Goal: Task Accomplishment & Management: Use online tool/utility

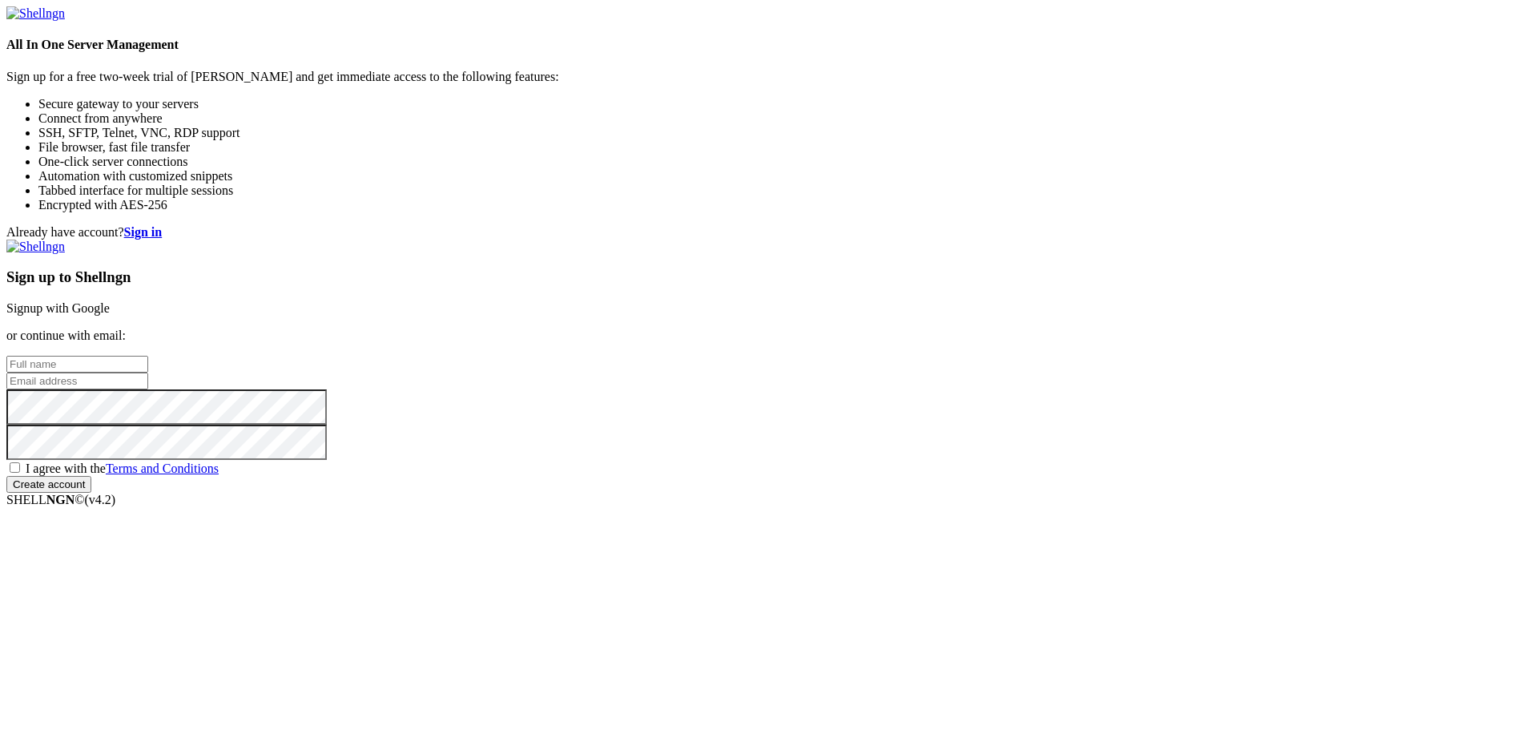
click at [110, 301] on link "Signup with Google" at bounding box center [57, 308] width 103 height 14
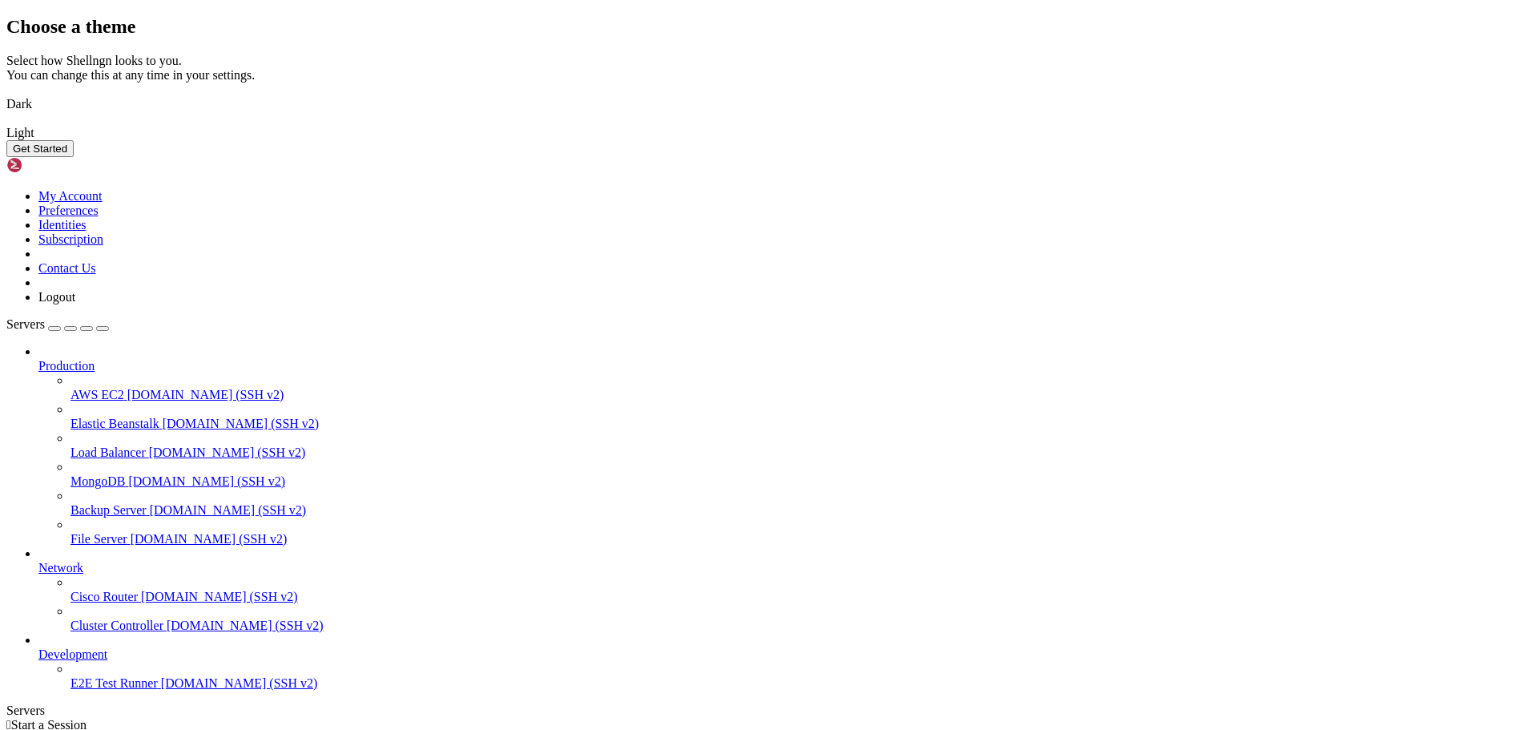
click at [74, 157] on button "Get Started" at bounding box center [39, 148] width 67 height 17
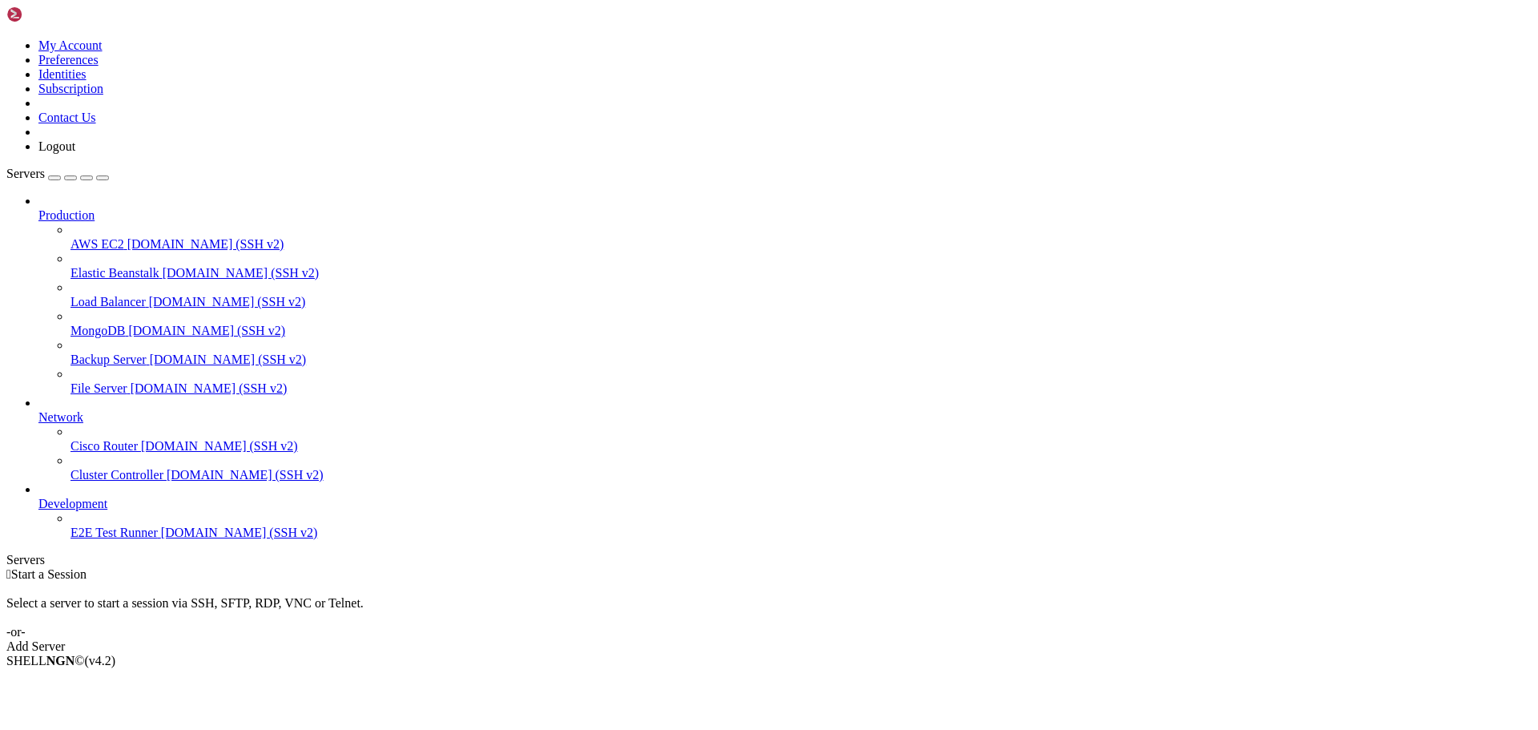
click at [87, 178] on div "button" at bounding box center [87, 178] width 0 height 0
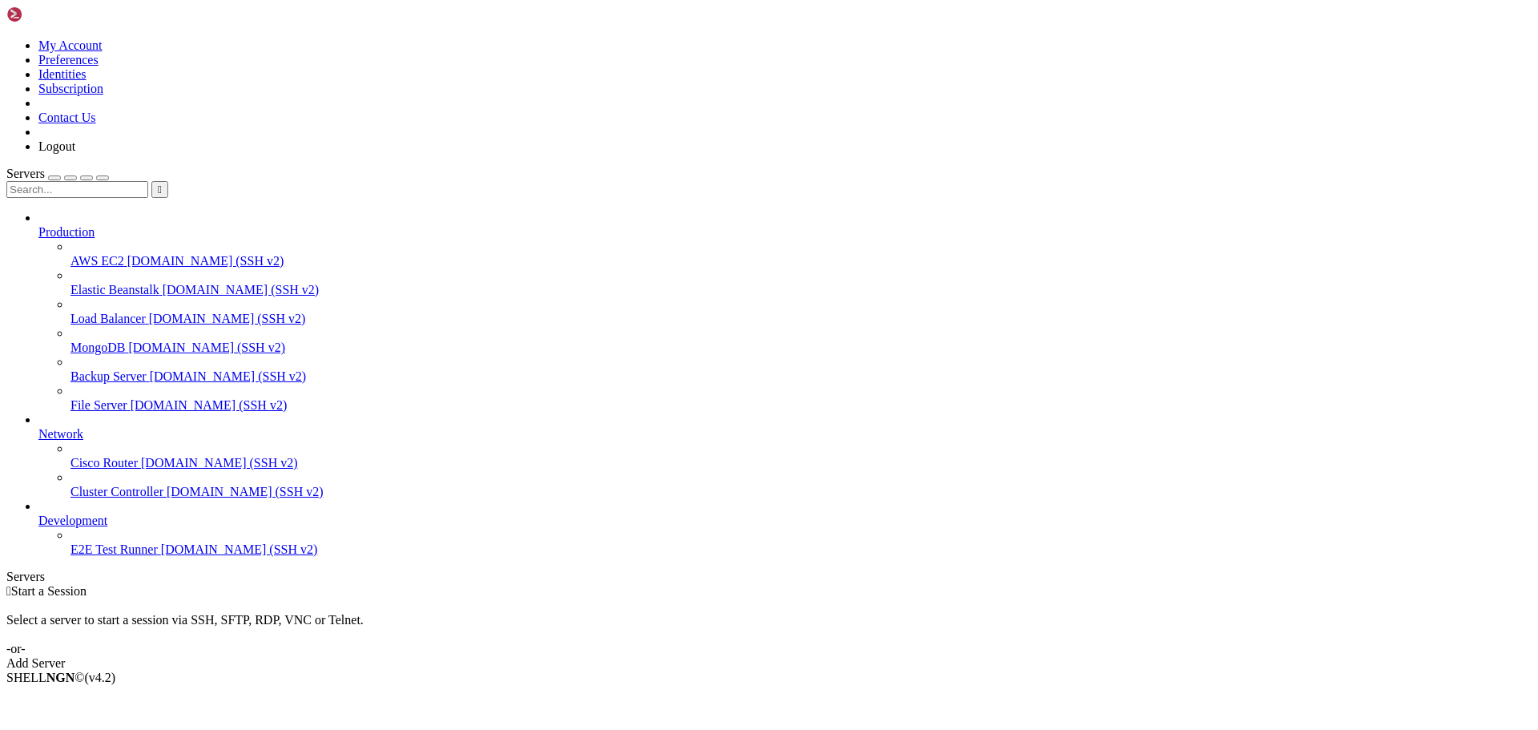
click at [766, 598] on div "Select a server to start a session via SSH, SFTP, RDP, VNC or Telnet. -or-" at bounding box center [768, 627] width 1525 height 58
click at [11, 584] on span "" at bounding box center [8, 591] width 5 height 14
click at [87, 584] on span "Start a Session" at bounding box center [48, 591] width 75 height 14
click at [871, 598] on div "Select a server to start a session via SSH, SFTP, RDP, VNC or Telnet. -or-" at bounding box center [768, 627] width 1525 height 58
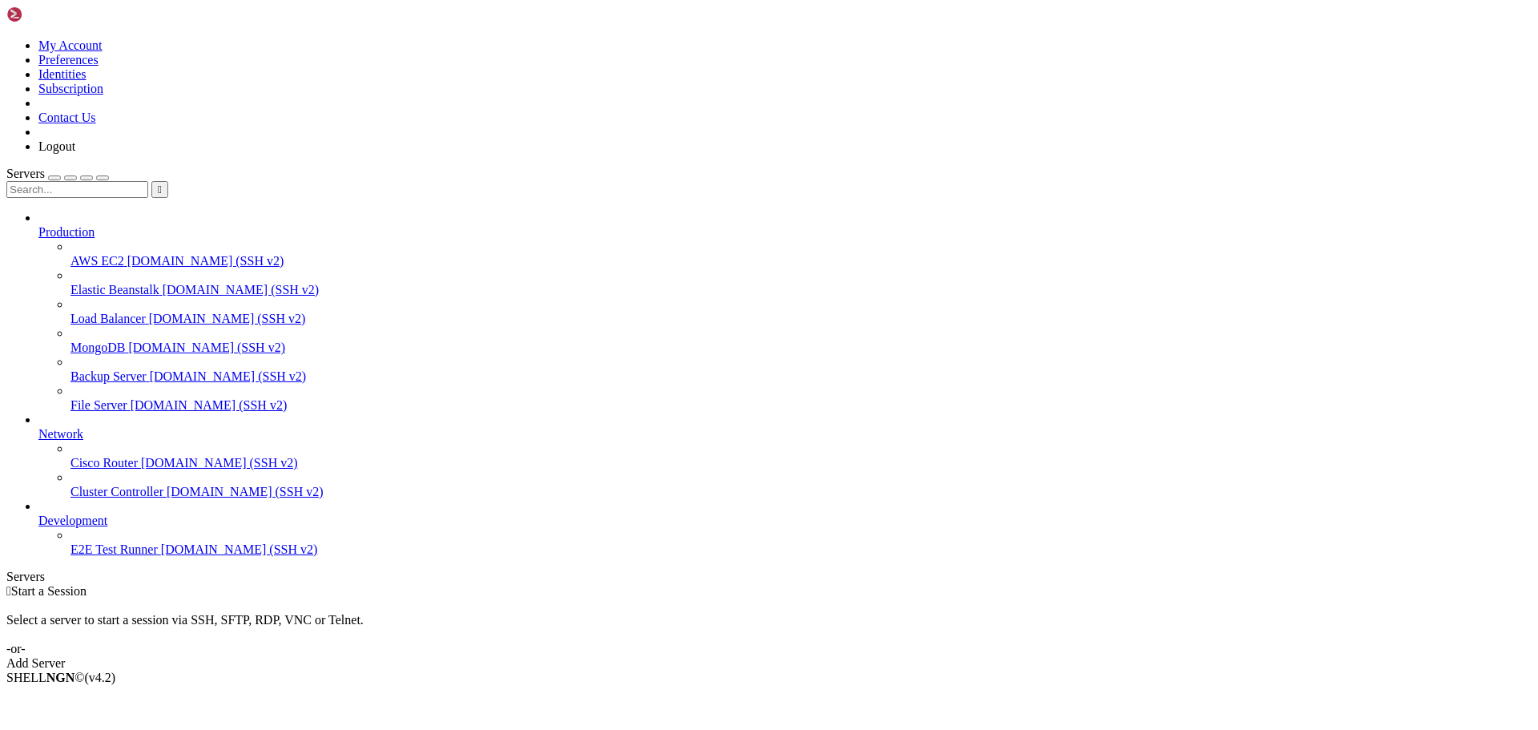
click at [11, 584] on span "" at bounding box center [8, 591] width 5 height 14
click at [545, 584] on div " Start a Session Select a server to start a session via SSH, SFTP, RDP, VNC or…" at bounding box center [768, 627] width 1525 height 87
click at [87, 584] on span "Start a Session" at bounding box center [48, 591] width 75 height 14
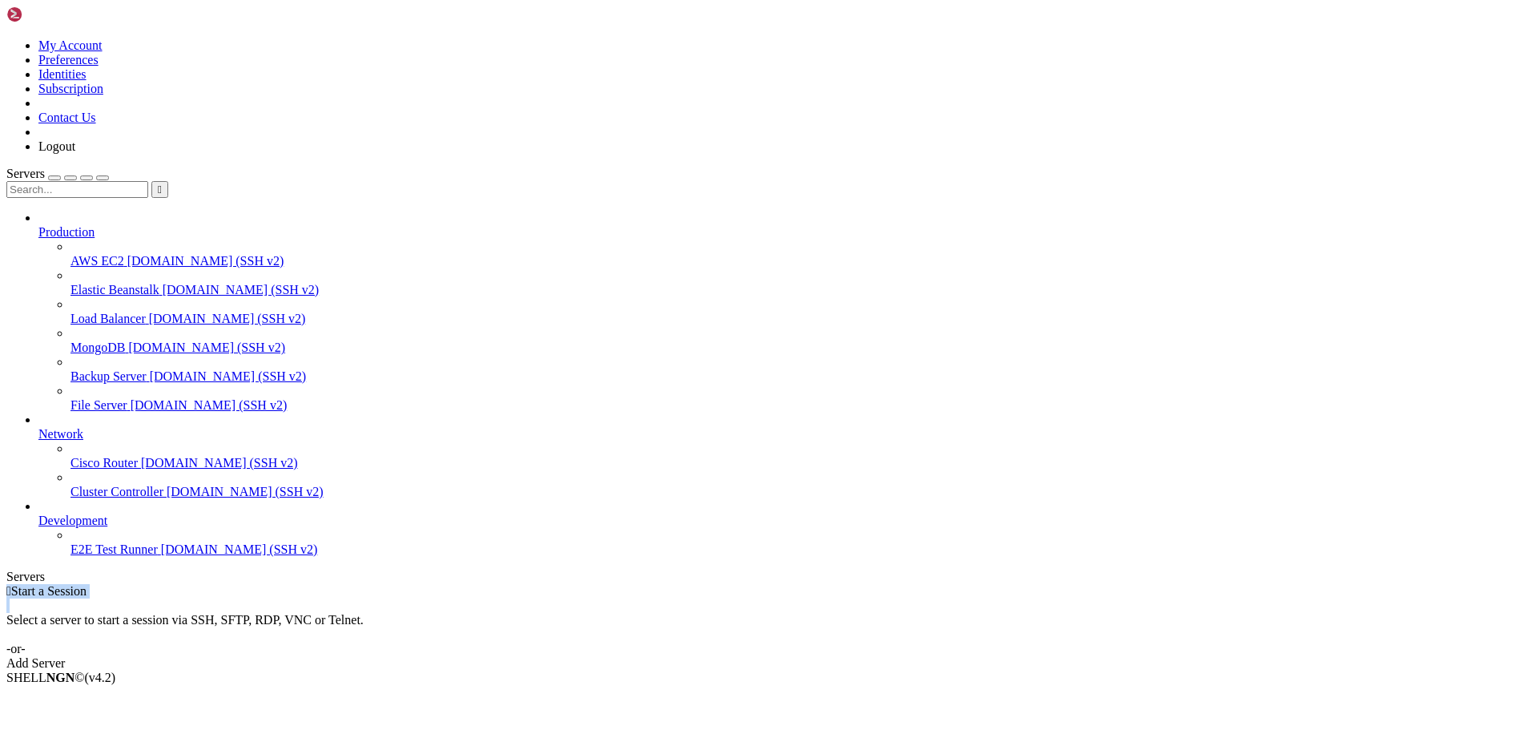
click at [87, 584] on span "Start a Session" at bounding box center [48, 591] width 75 height 14
click at [867, 598] on div "Select a server to start a session via SSH, SFTP, RDP, VNC or Telnet. -or-" at bounding box center [768, 627] width 1525 height 58
click at [87, 584] on span "Start a Session" at bounding box center [48, 591] width 75 height 14
click at [875, 656] on div "Add Server" at bounding box center [768, 663] width 1525 height 14
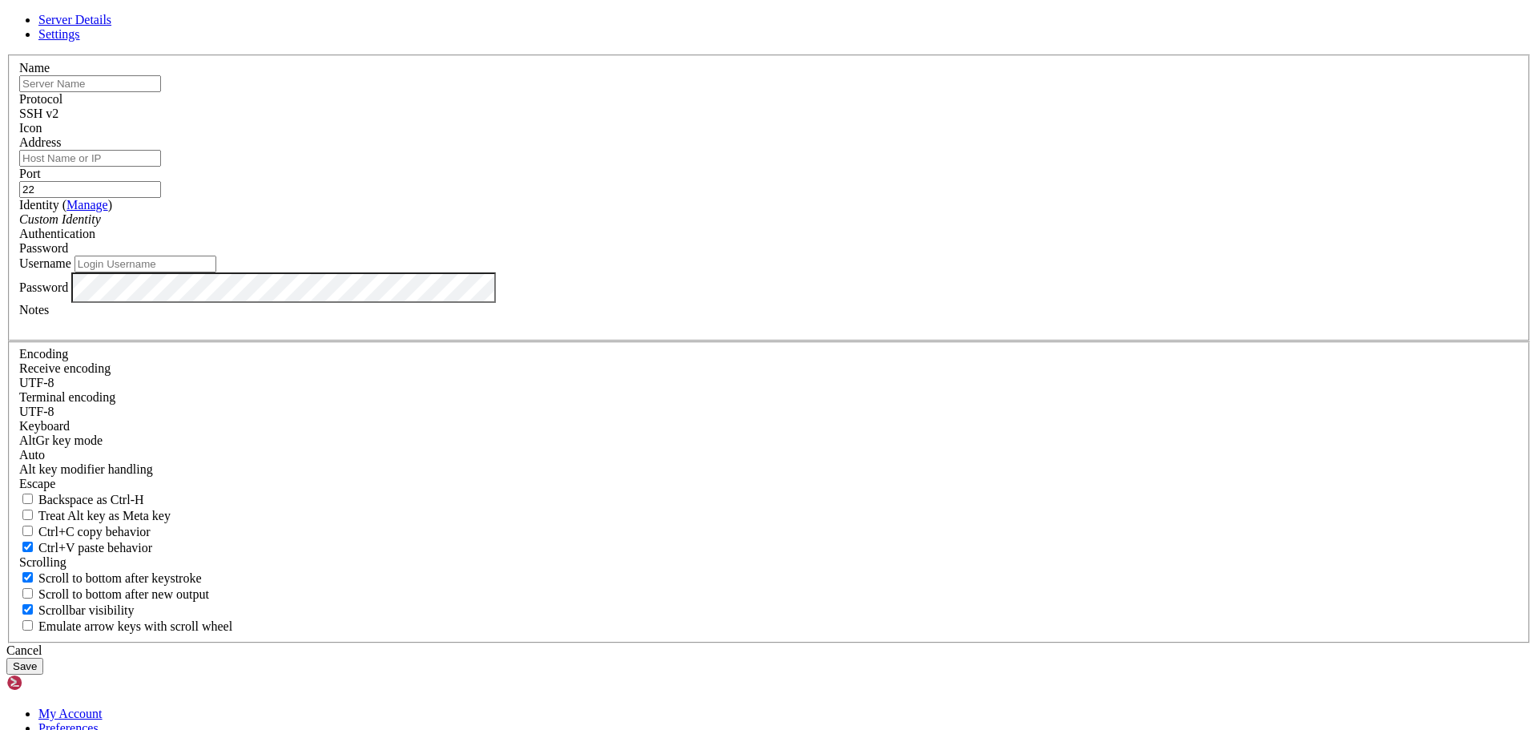
click at [884, 121] on div "SSH v2" at bounding box center [768, 114] width 1499 height 14
click at [161, 92] on input "text" at bounding box center [90, 83] width 142 height 17
type input "u"
click at [161, 167] on input "Address" at bounding box center [90, 158] width 142 height 17
click at [412, 288] on div "Server Details Settings Name u Protocol SSH v2 Icon" at bounding box center [768, 344] width 1525 height 662
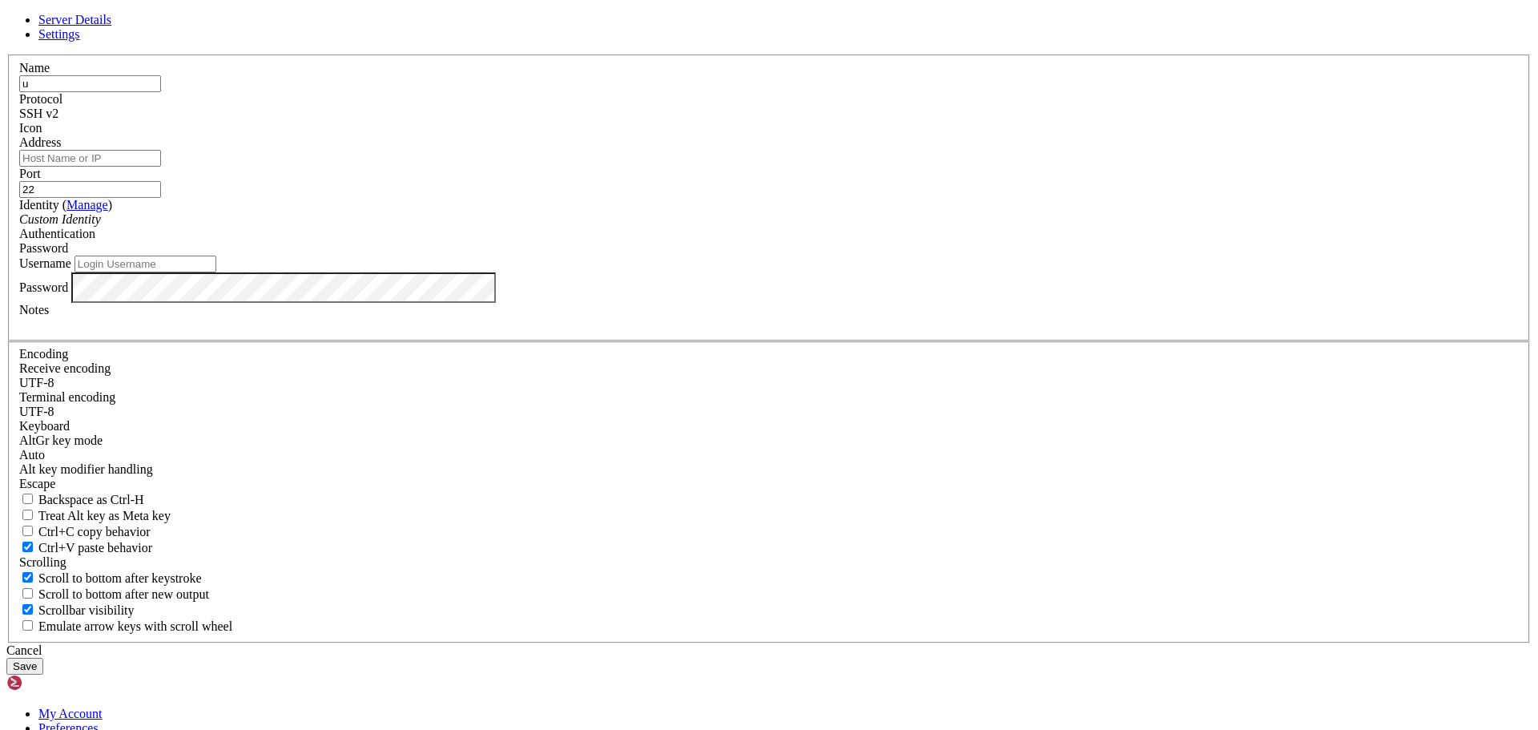
click at [877, 643] on div "Cancel" at bounding box center [768, 650] width 1525 height 14
